Goal: Navigation & Orientation: Find specific page/section

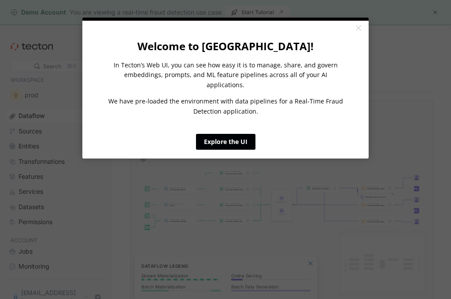
click at [230, 134] on link "Explore the UI" at bounding box center [225, 142] width 59 height 16
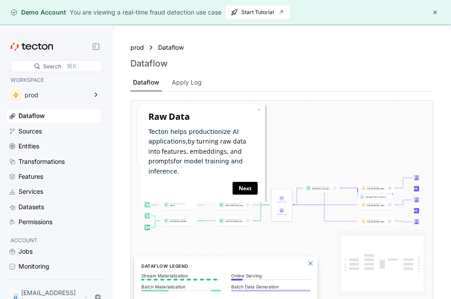
drag, startPoint x: 250, startPoint y: 177, endPoint x: 382, endPoint y: 225, distance: 140.1
click at [250, 182] on link "Next" at bounding box center [244, 188] width 25 height 13
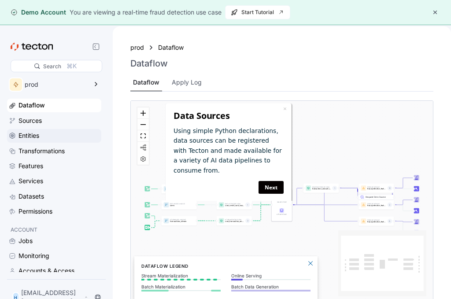
scroll to position [13, 0]
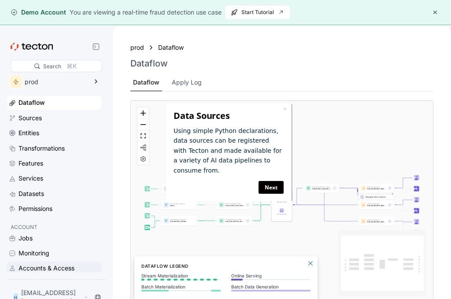
click at [38, 269] on div "Accounts & Access" at bounding box center [47, 268] width 56 height 10
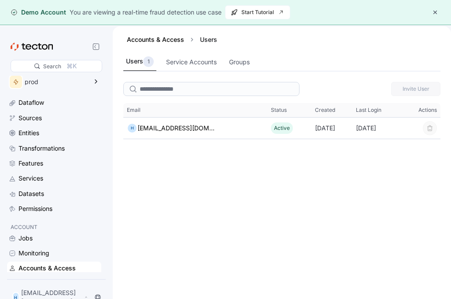
click at [434, 13] on button "button" at bounding box center [435, 12] width 11 height 11
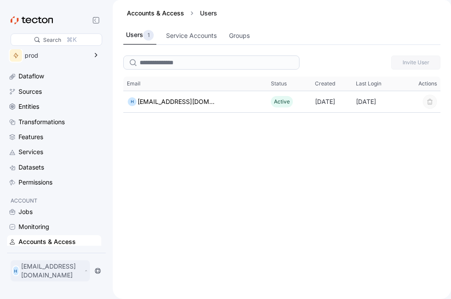
click at [70, 278] on p "[EMAIL_ADDRESS][DOMAIN_NAME]" at bounding box center [51, 271] width 61 height 18
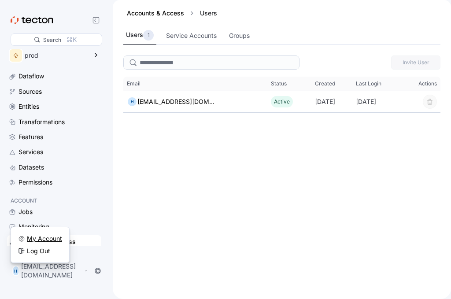
click at [45, 238] on div "My Account" at bounding box center [44, 238] width 35 height 9
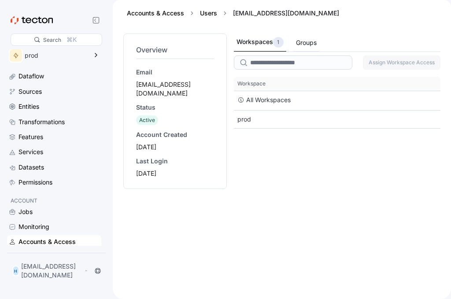
click at [302, 45] on div "Groups" at bounding box center [306, 43] width 21 height 10
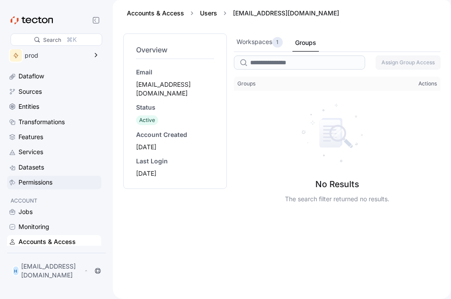
click at [50, 184] on div "Permissions" at bounding box center [36, 183] width 34 height 10
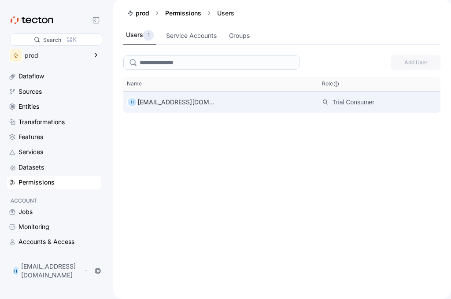
click at [312, 97] on div "H [EMAIL_ADDRESS][DOMAIN_NAME]" at bounding box center [220, 102] width 195 height 18
click at [156, 105] on div "[EMAIL_ADDRESS][DOMAIN_NAME]" at bounding box center [176, 102] width 78 height 11
drag, startPoint x: 156, startPoint y: 105, endPoint x: 265, endPoint y: 101, distance: 108.9
click at [155, 106] on div "[EMAIL_ADDRESS][DOMAIN_NAME]" at bounding box center [176, 102] width 78 height 11
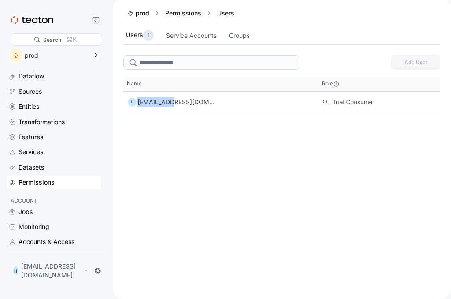
click at [182, 10] on link "Permissions" at bounding box center [183, 12] width 36 height 7
click at [46, 247] on div "Accounts & Access" at bounding box center [54, 241] width 94 height 13
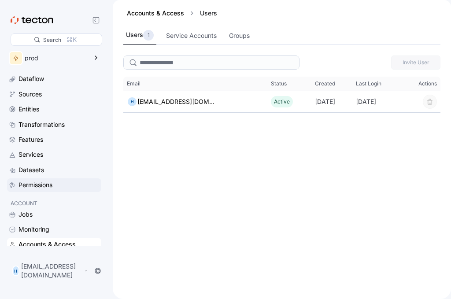
scroll to position [13, 0]
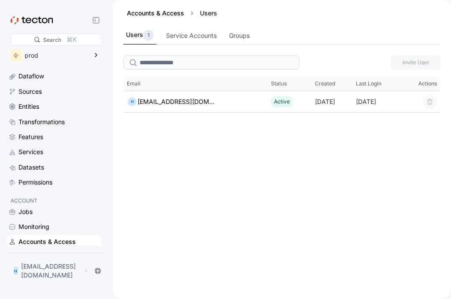
click at [34, 245] on div "Accounts & Access" at bounding box center [47, 242] width 57 height 10
click at [52, 278] on p "[EMAIL_ADDRESS][DOMAIN_NAME]" at bounding box center [51, 271] width 61 height 18
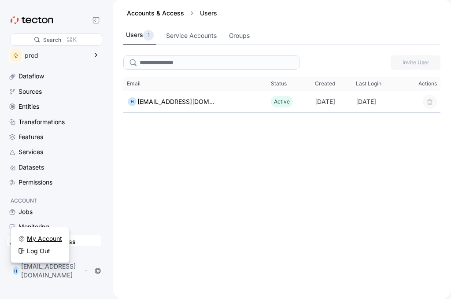
click at [33, 236] on div "My Account" at bounding box center [44, 238] width 35 height 9
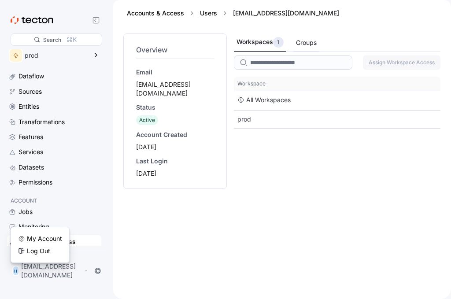
click at [303, 41] on div "Groups" at bounding box center [306, 43] width 21 height 10
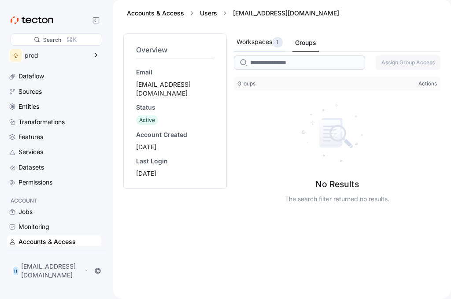
click at [253, 42] on div "Workspaces 1" at bounding box center [260, 42] width 46 height 11
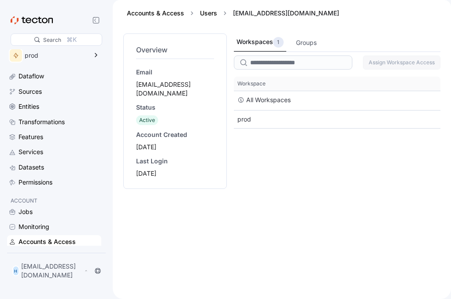
click at [160, 79] on div "Email [EMAIL_ADDRESS][DOMAIN_NAME]" at bounding box center [175, 83] width 78 height 30
drag, startPoint x: 144, startPoint y: 115, endPoint x: 134, endPoint y: 144, distance: 30.0
click at [141, 129] on div "Email [EMAIL_ADDRESS][DOMAIN_NAME] Status Active Account Created [DATE] Last Lo…" at bounding box center [175, 123] width 78 height 110
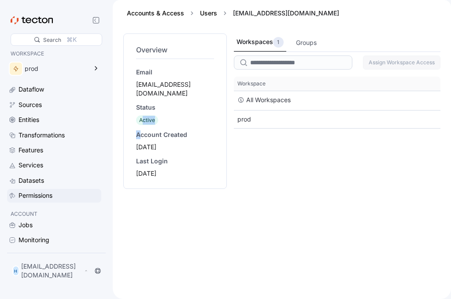
click at [62, 196] on div "Permissions" at bounding box center [59, 196] width 81 height 10
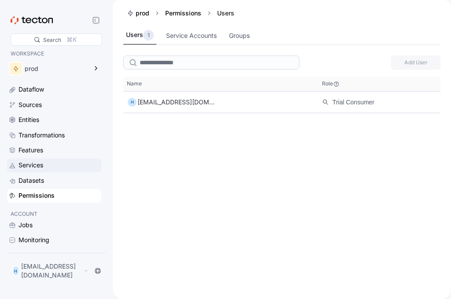
click at [42, 164] on div "Services" at bounding box center [31, 165] width 25 height 10
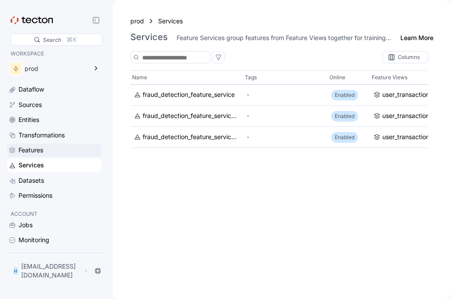
click at [40, 151] on div "Features" at bounding box center [31, 150] width 25 height 10
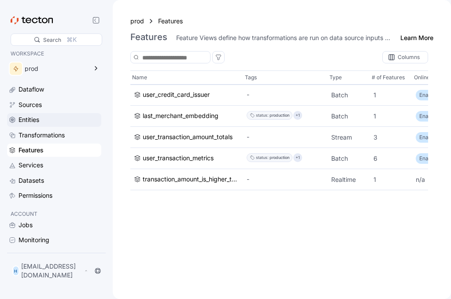
click at [62, 118] on div "Entities" at bounding box center [59, 120] width 81 height 10
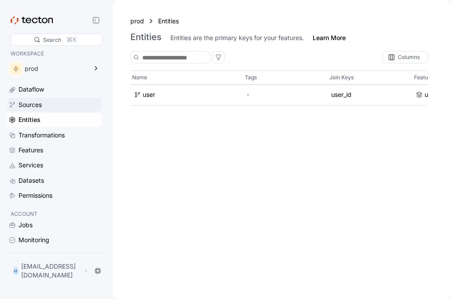
click at [69, 109] on div "Sources" at bounding box center [59, 105] width 81 height 10
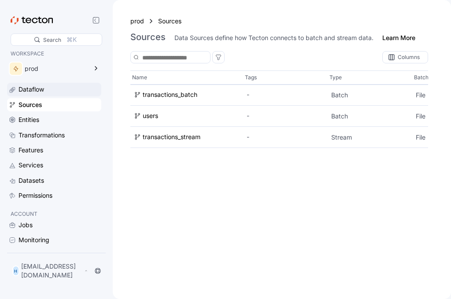
click at [62, 92] on div "Dataflow" at bounding box center [59, 90] width 81 height 10
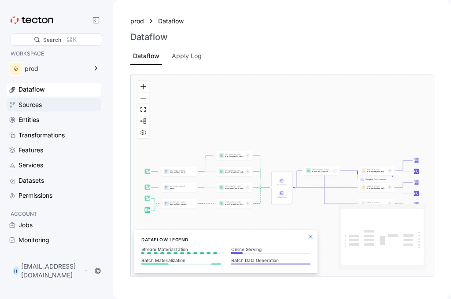
click at [71, 106] on div "Sources" at bounding box center [59, 105] width 81 height 10
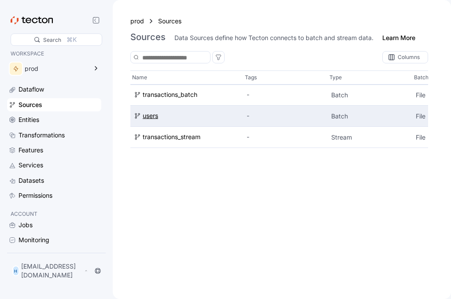
click at [167, 115] on div "users" at bounding box center [187, 116] width 106 height 10
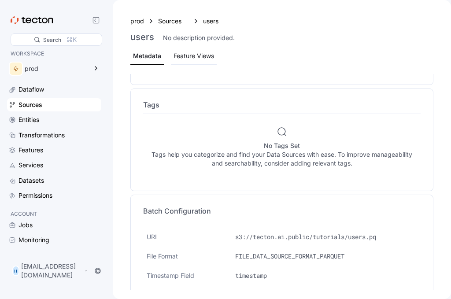
scroll to position [128, 0]
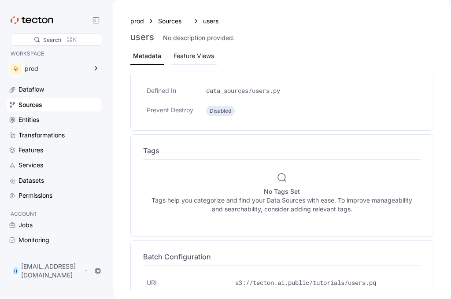
click at [188, 59] on div "Feature Views" at bounding box center [194, 56] width 41 height 10
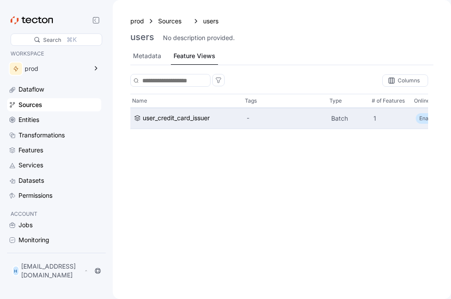
click at [171, 124] on div "user_credit_card_issuer" at bounding box center [186, 118] width 113 height 21
click at [169, 120] on div "user_credit_card_issuer" at bounding box center [176, 118] width 67 height 10
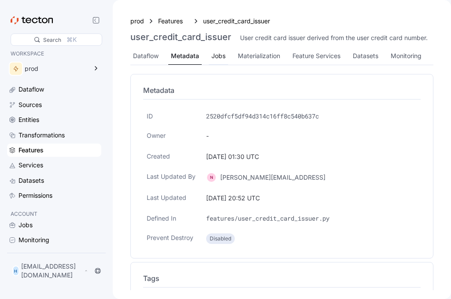
drag, startPoint x: 219, startPoint y: 60, endPoint x: 226, endPoint y: 56, distance: 8.5
click at [219, 60] on div "Jobs" at bounding box center [218, 56] width 14 height 10
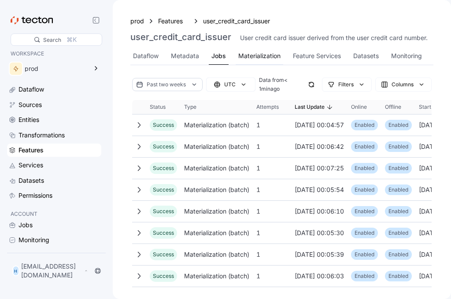
click at [266, 55] on div "Materialization" at bounding box center [259, 56] width 42 height 10
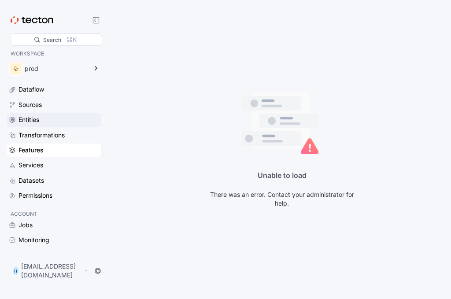
click at [48, 116] on div "Entities" at bounding box center [59, 120] width 81 height 10
click at [52, 85] on div "Dataflow" at bounding box center [59, 90] width 81 height 10
click at [59, 75] on div "prod" at bounding box center [48, 69] width 82 height 18
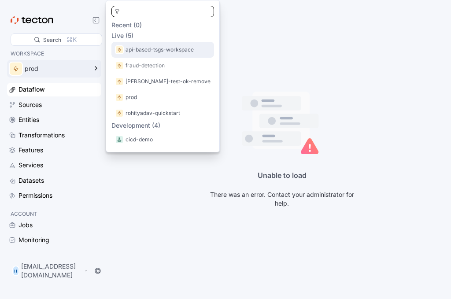
click at [163, 52] on p "api-based-tsgs-workspace" at bounding box center [160, 49] width 68 height 9
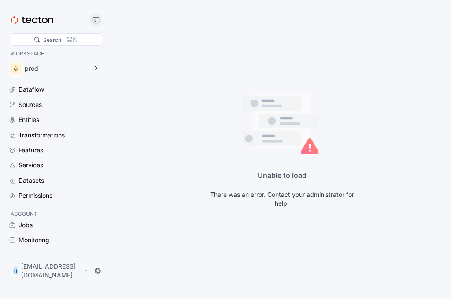
click at [98, 18] on icon at bounding box center [96, 20] width 7 height 7
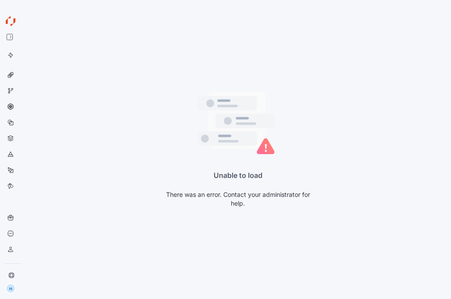
click at [9, 18] on icon at bounding box center [9, 17] width 3 height 2
click at [14, 242] on div at bounding box center [11, 249] width 14 height 14
click at [13, 231] on icon at bounding box center [10, 233] width 5 height 5
click at [8, 41] on icon at bounding box center [9, 36] width 7 height 7
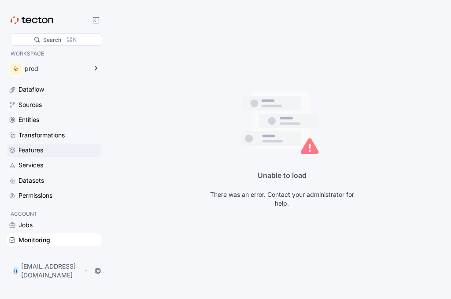
click at [48, 153] on div "Features" at bounding box center [59, 150] width 81 height 10
click at [44, 267] on div "H [EMAIL_ADDRESS][DOMAIN_NAME]" at bounding box center [56, 271] width 95 height 25
click at [44, 268] on div "H [EMAIL_ADDRESS][DOMAIN_NAME]" at bounding box center [50, 270] width 79 height 21
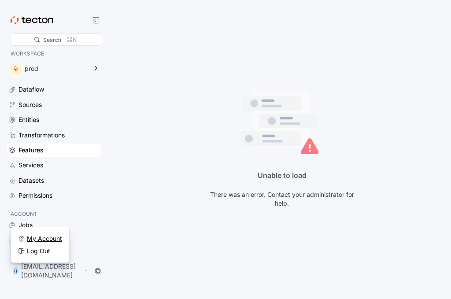
click at [52, 237] on div "My Account" at bounding box center [44, 238] width 35 height 9
click at [40, 251] on div "Log Out" at bounding box center [38, 251] width 23 height 9
